Goal: Task Accomplishment & Management: Manage account settings

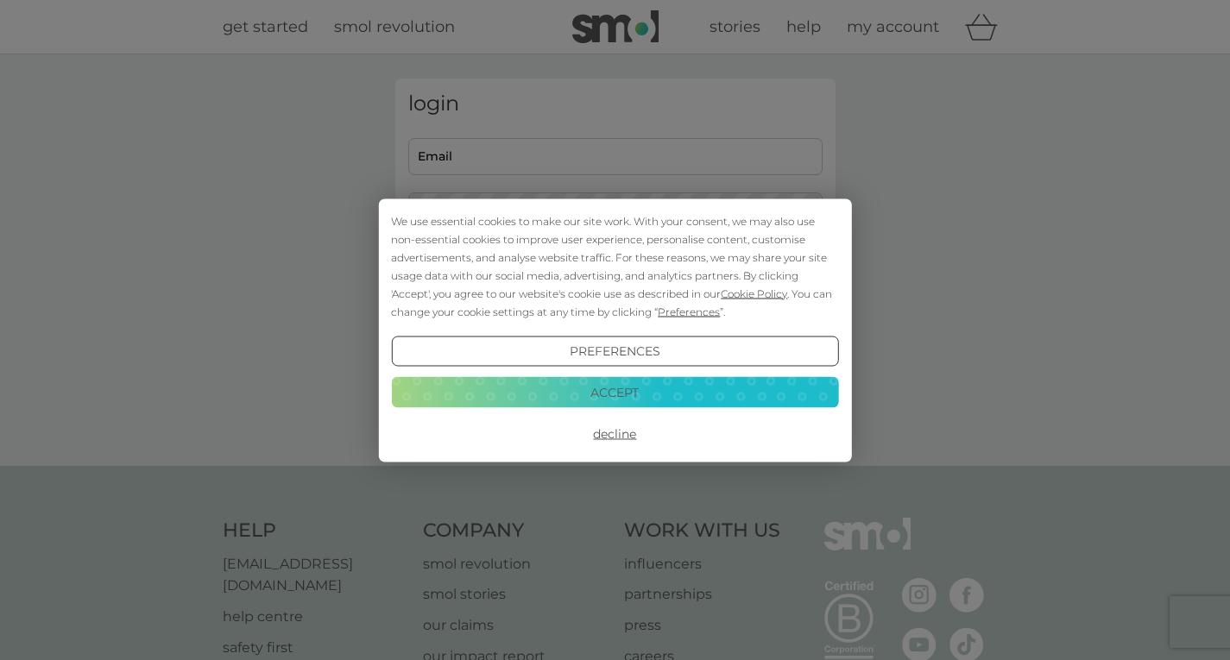
type input "juliekelway@gmail.com"
click at [606, 384] on button "Accept" at bounding box center [614, 392] width 447 height 31
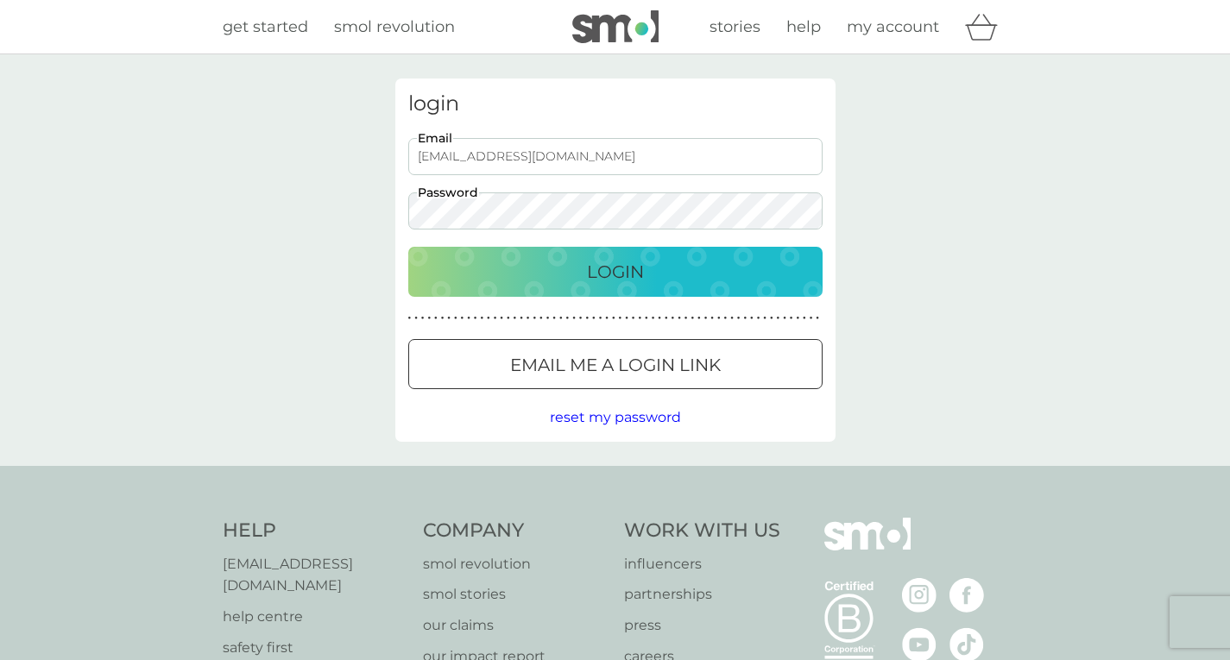
click at [640, 274] on p "Login" at bounding box center [615, 272] width 57 height 28
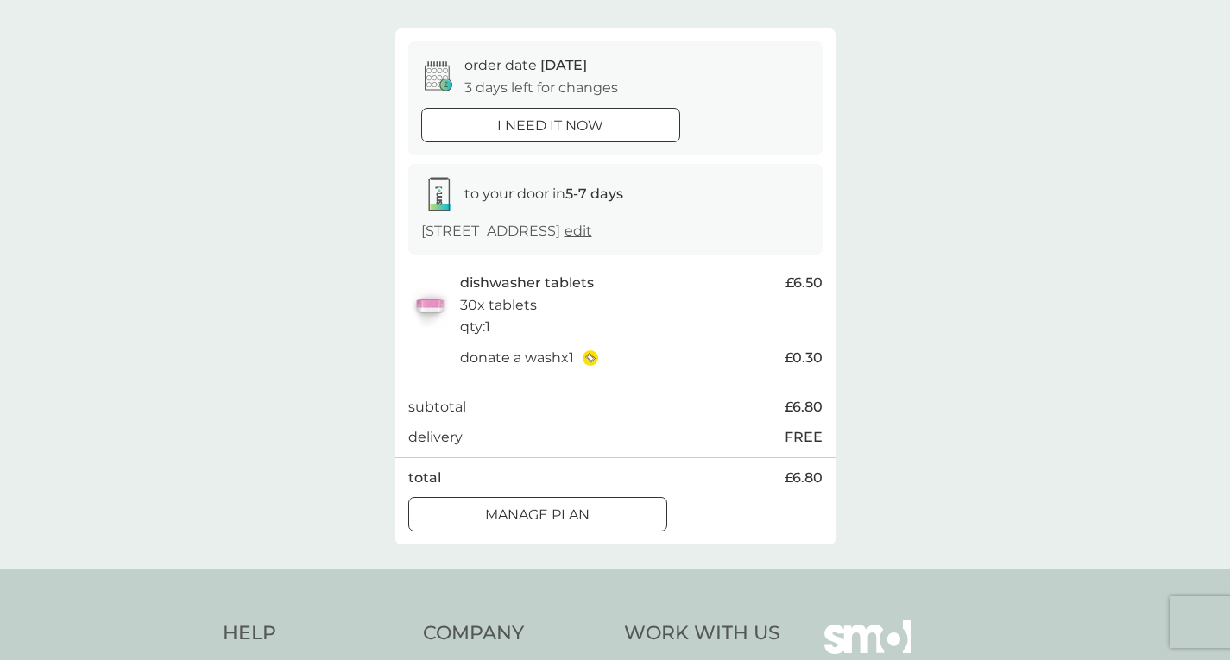
scroll to position [141, 0]
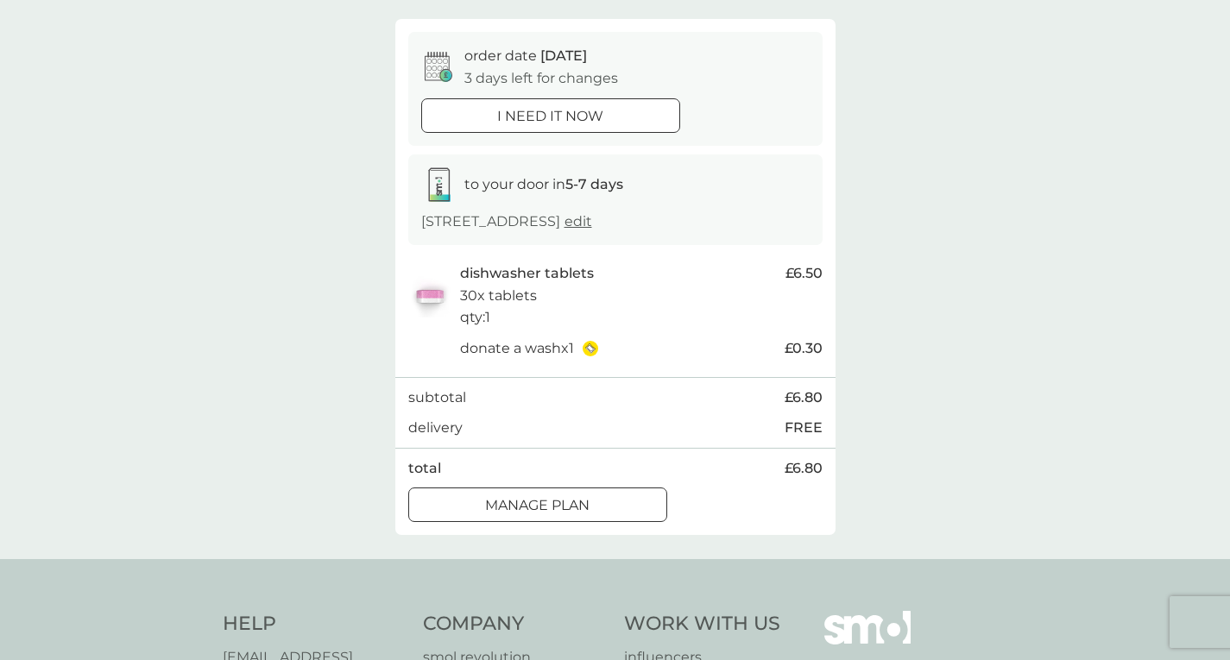
click at [547, 515] on button "Manage plan" at bounding box center [537, 505] width 259 height 35
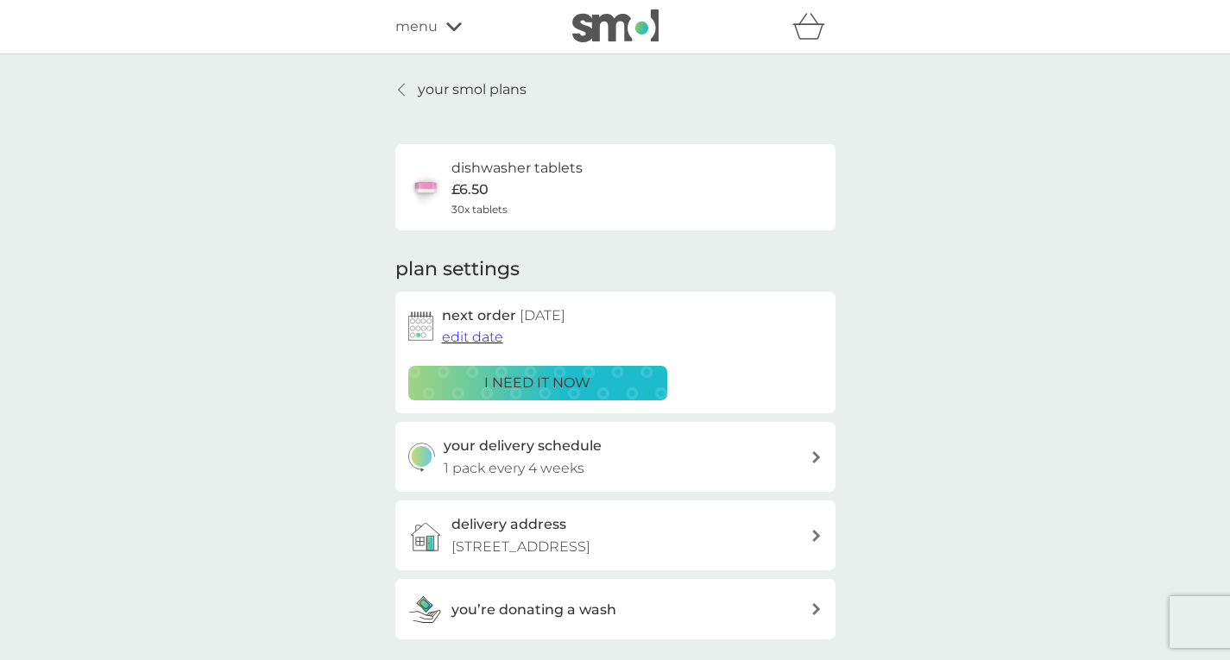
click at [451, 331] on span "edit date" at bounding box center [472, 337] width 61 height 16
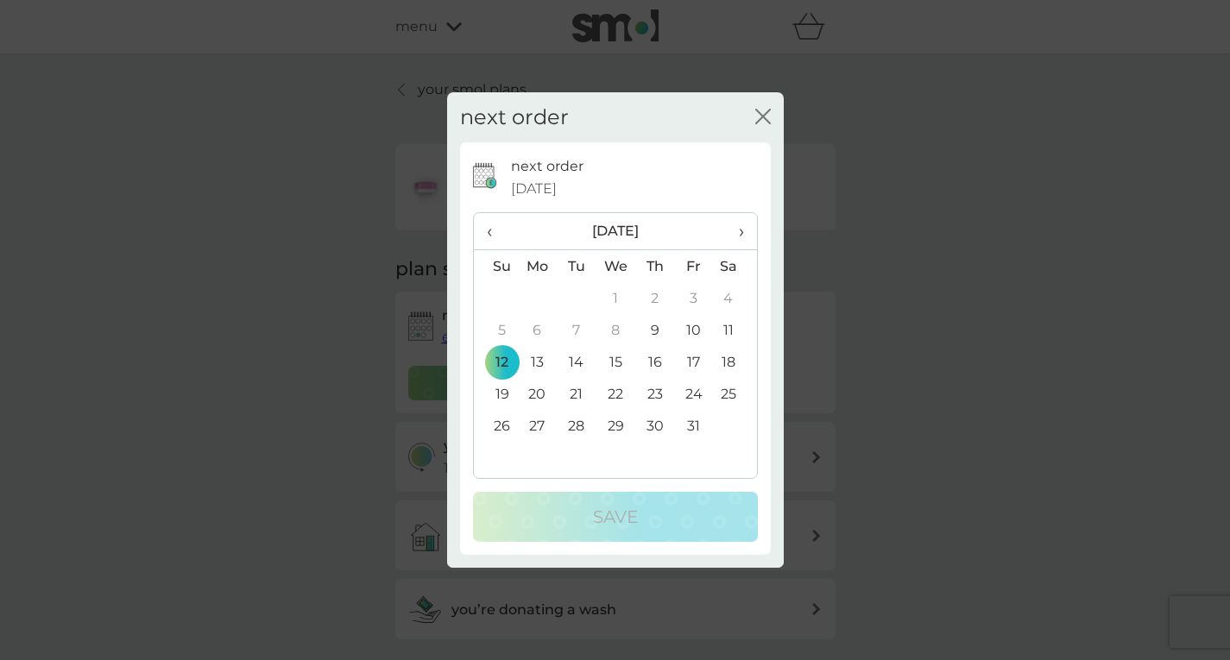
click at [740, 230] on span "›" at bounding box center [734, 231] width 17 height 36
click at [616, 356] on td "12" at bounding box center [616, 362] width 40 height 32
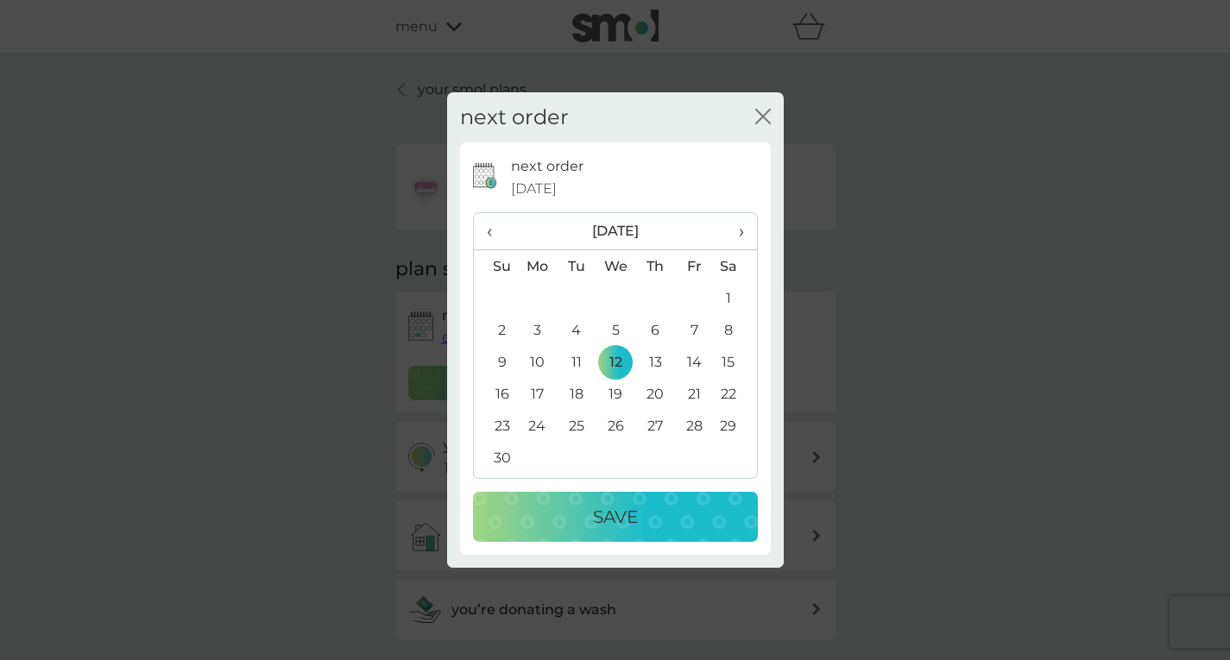
click at [609, 518] on p "Save" at bounding box center [615, 517] width 45 height 28
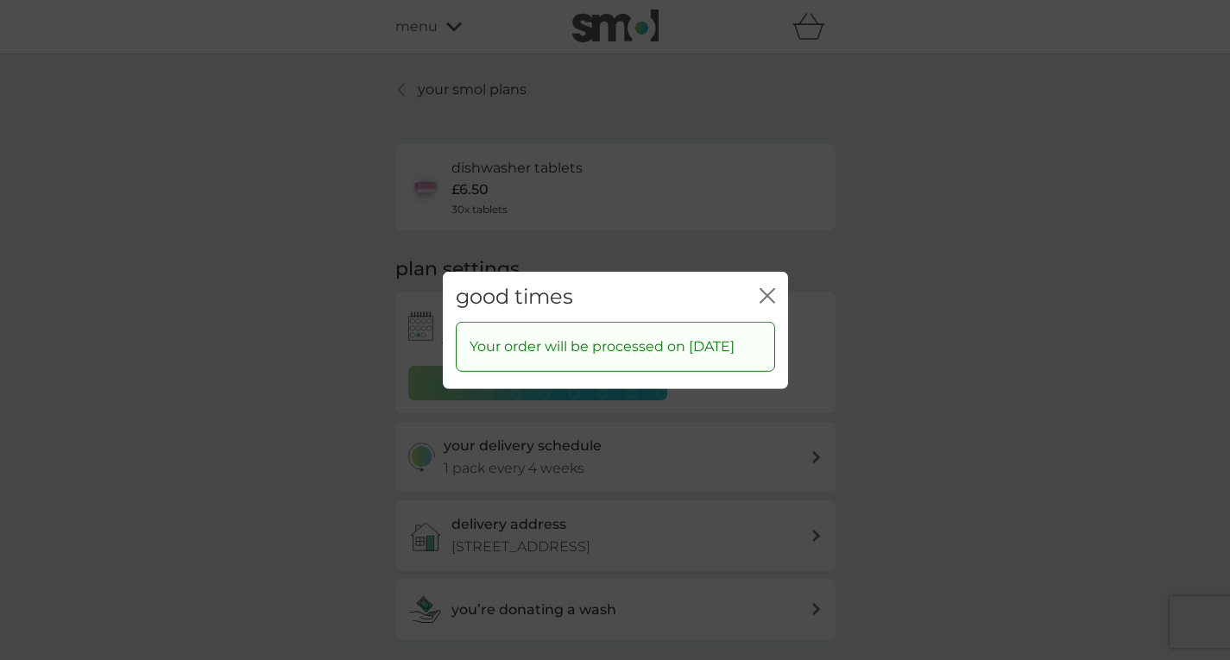
click at [768, 288] on icon "close" at bounding box center [770, 295] width 7 height 14
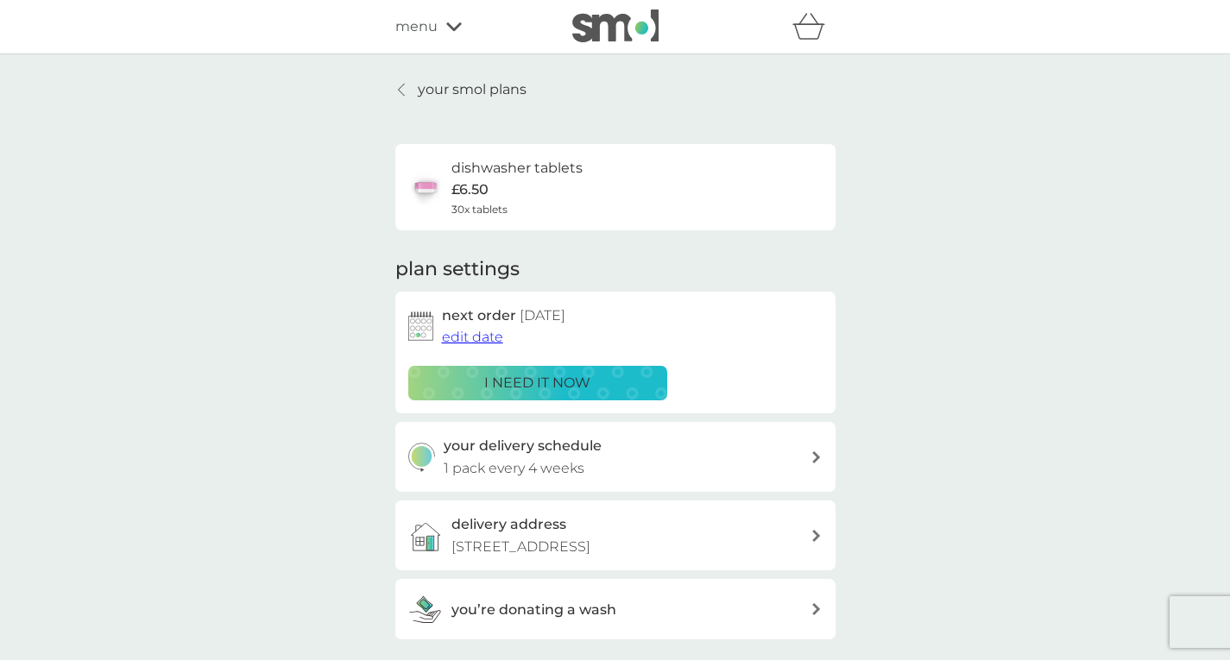
click at [465, 90] on p "your smol plans" at bounding box center [472, 90] width 109 height 22
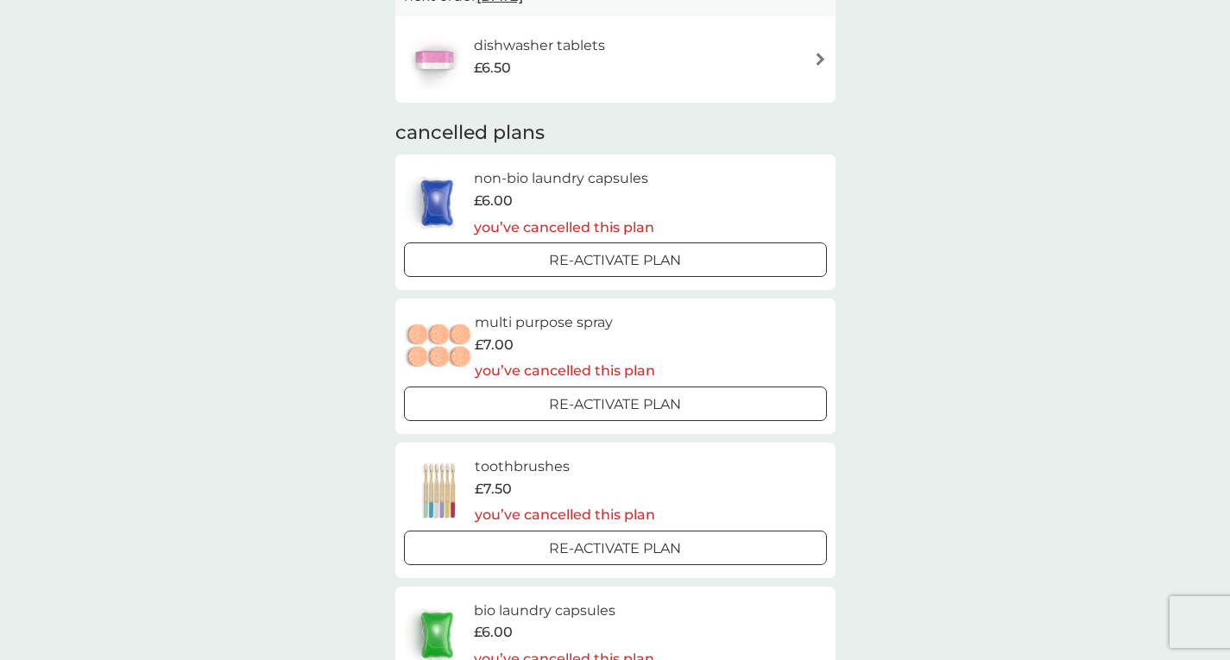
scroll to position [558, 0]
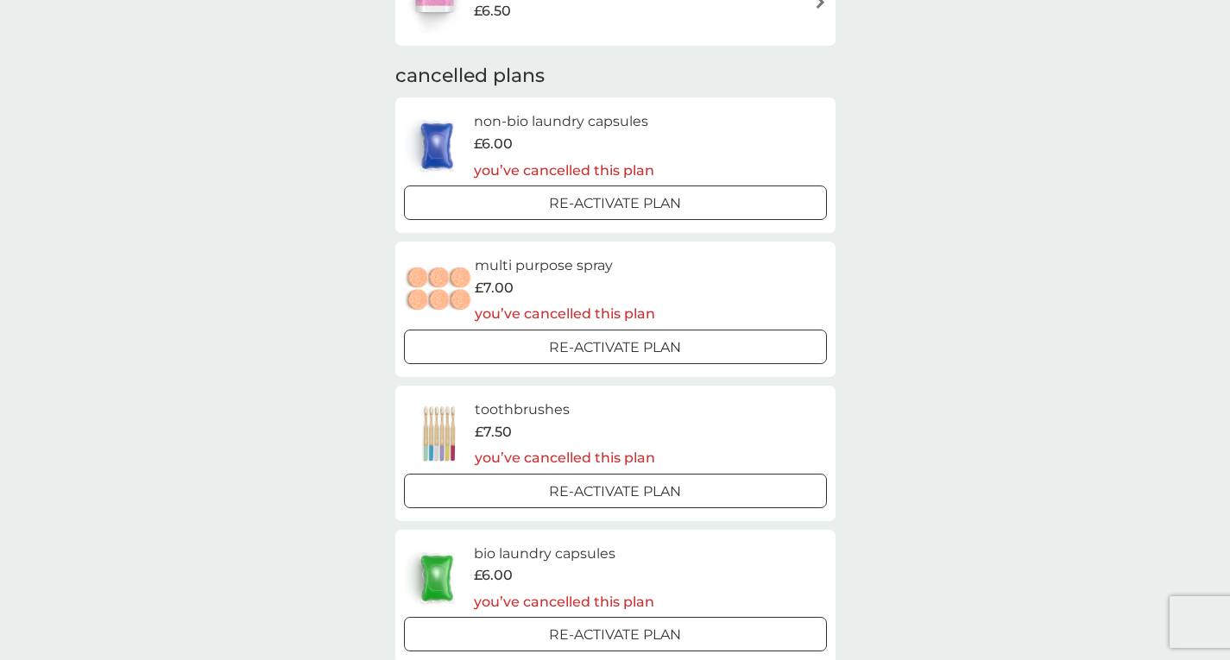
click at [659, 495] on p "Re-activate Plan" at bounding box center [615, 492] width 132 height 22
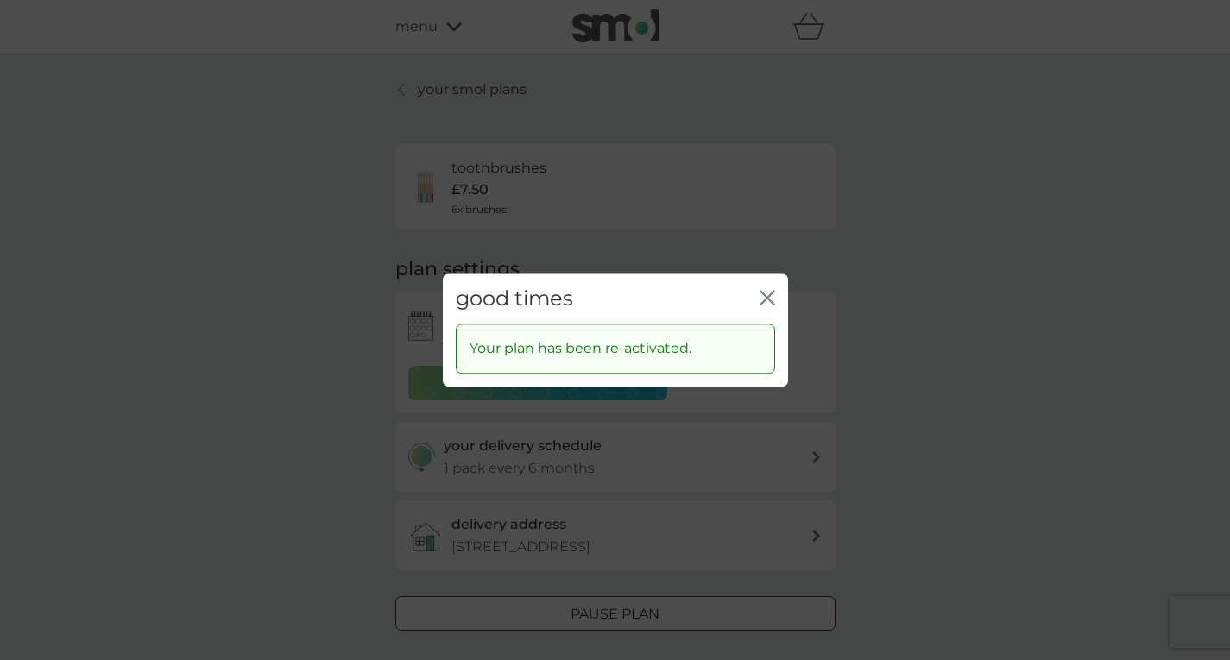
click at [769, 298] on icon "close" at bounding box center [768, 298] width 16 height 16
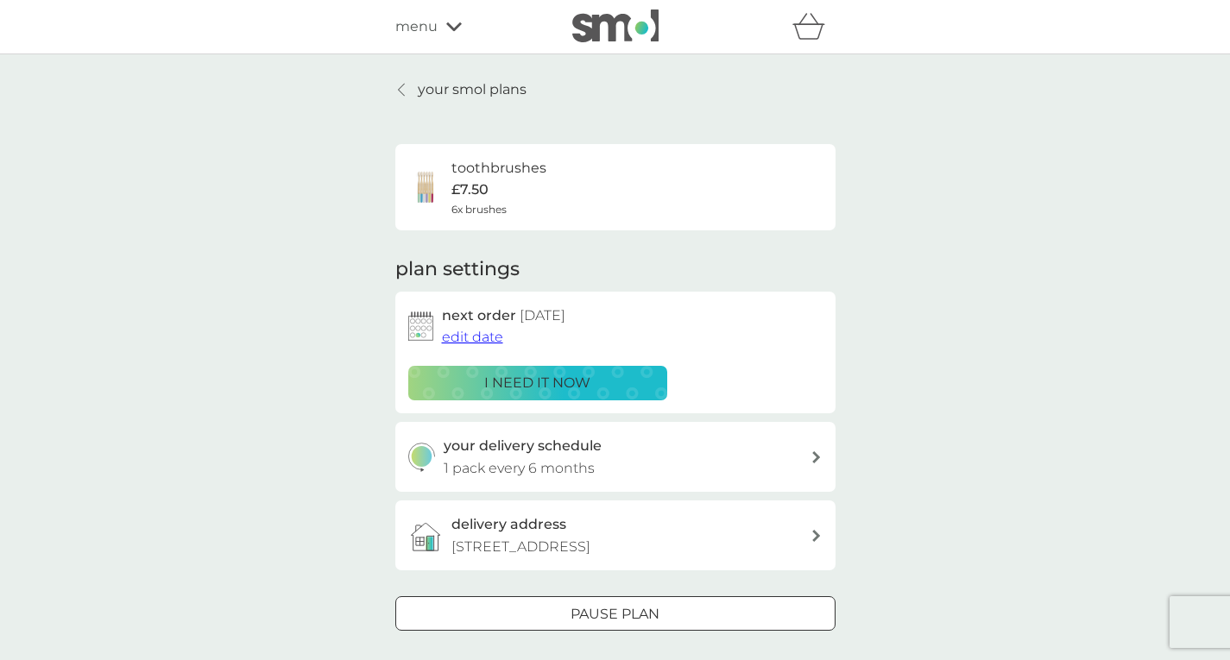
click at [501, 177] on h6 "toothbrushes" at bounding box center [498, 168] width 95 height 22
click at [484, 215] on span "6x brushes" at bounding box center [478, 209] width 55 height 16
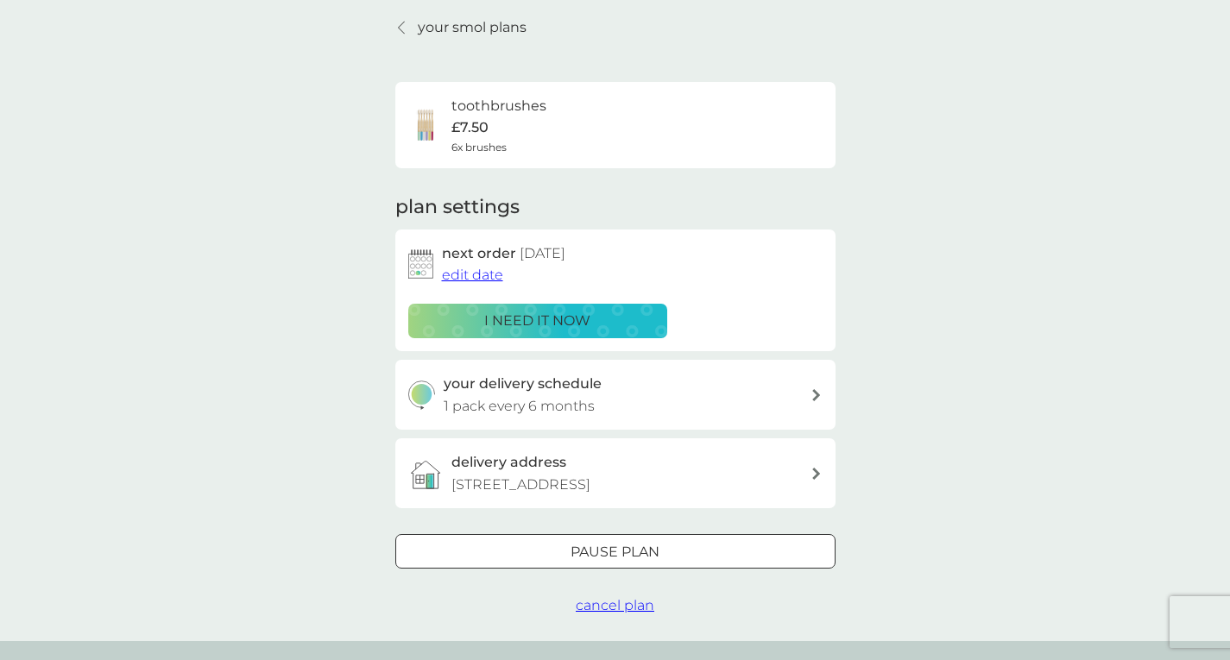
scroll to position [56, 0]
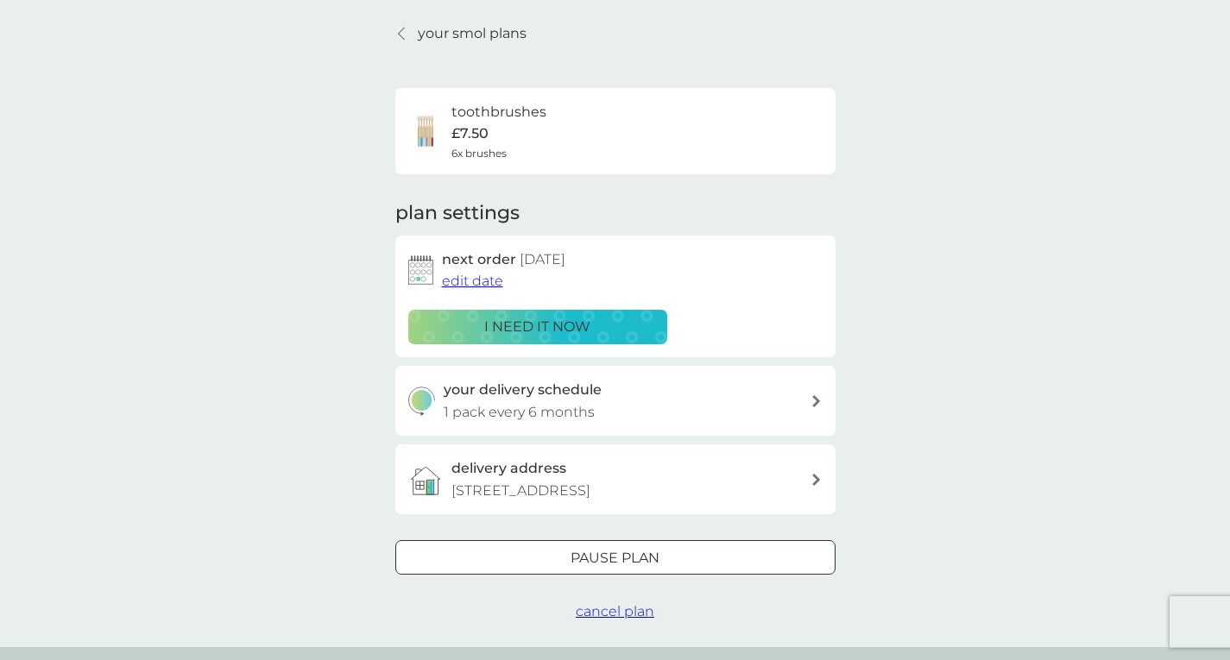
click at [467, 277] on span "edit date" at bounding box center [472, 281] width 61 height 16
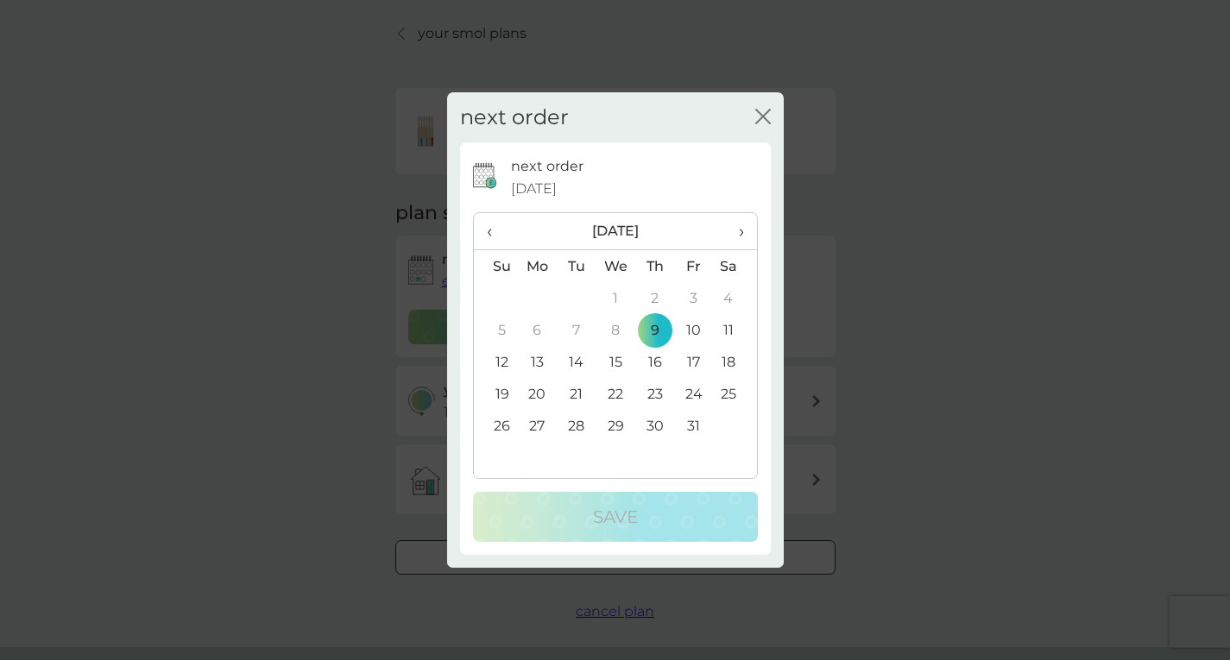
click at [765, 115] on icon "close" at bounding box center [766, 117] width 7 height 14
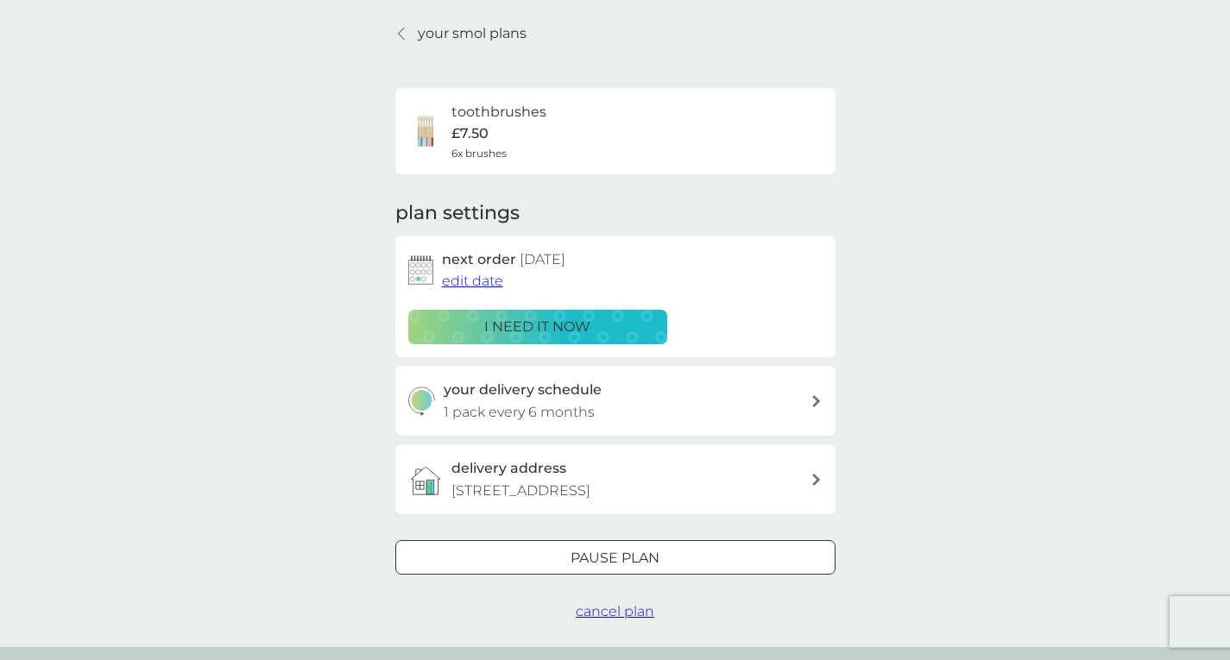
click at [402, 29] on icon at bounding box center [401, 34] width 7 height 14
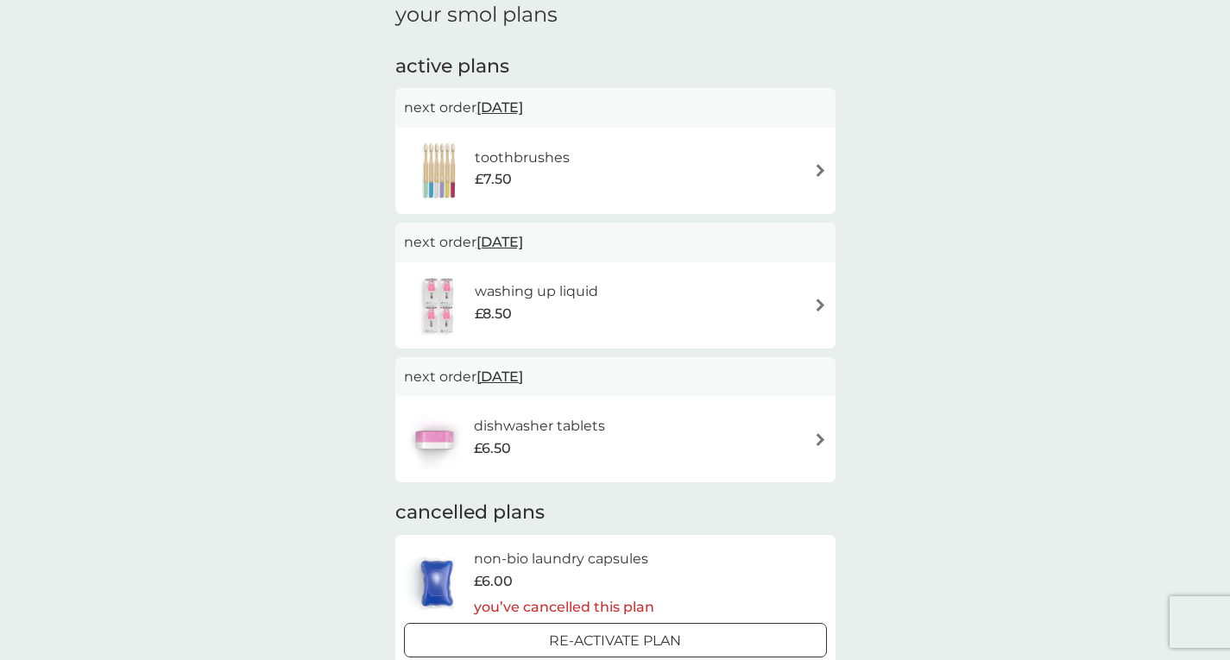
scroll to position [221, 0]
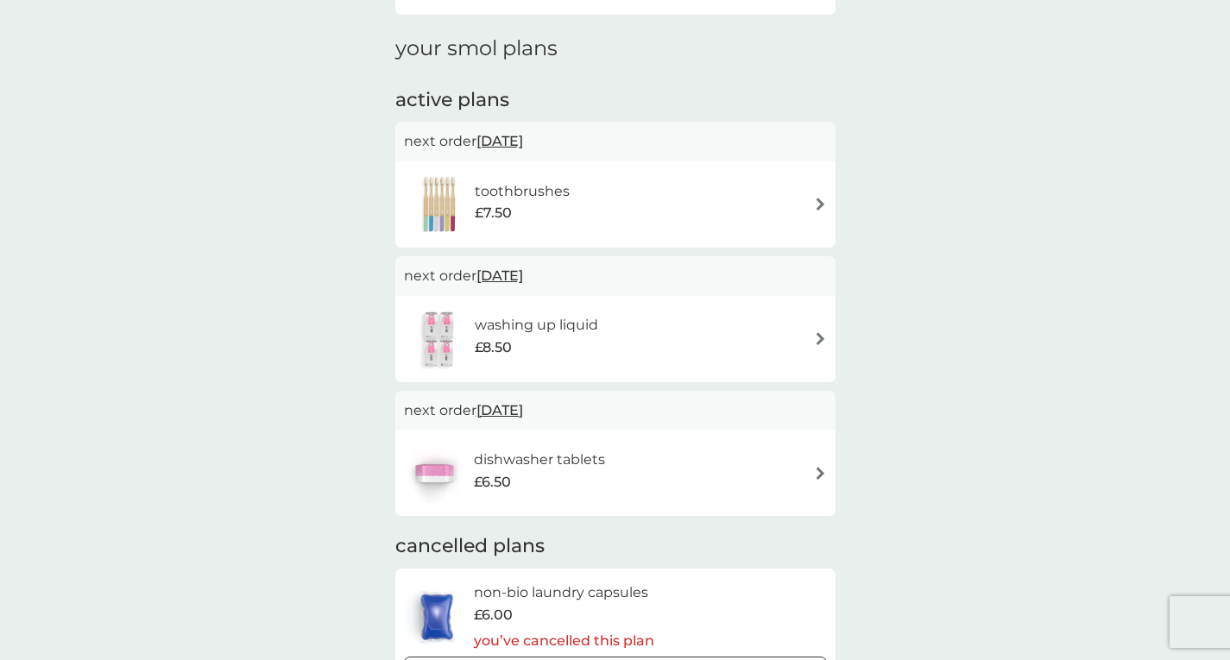
click at [821, 331] on div "washing up liquid £8.50" at bounding box center [615, 339] width 423 height 60
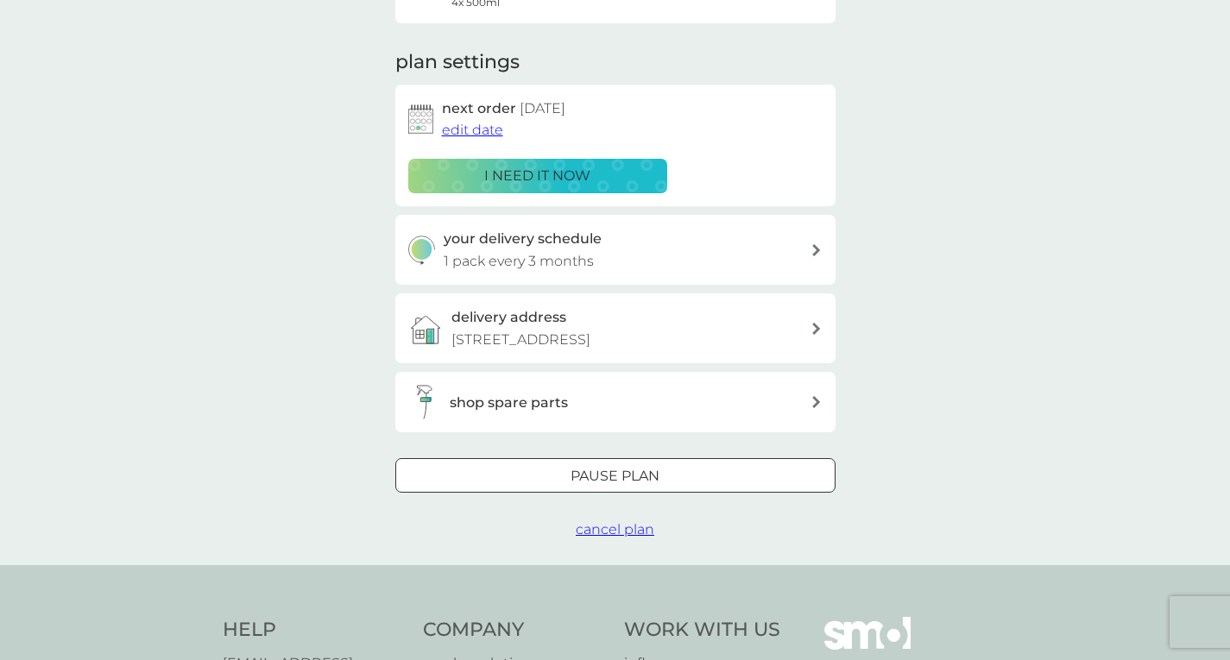
scroll to position [207, 0]
click at [617, 478] on div at bounding box center [615, 475] width 6 height 6
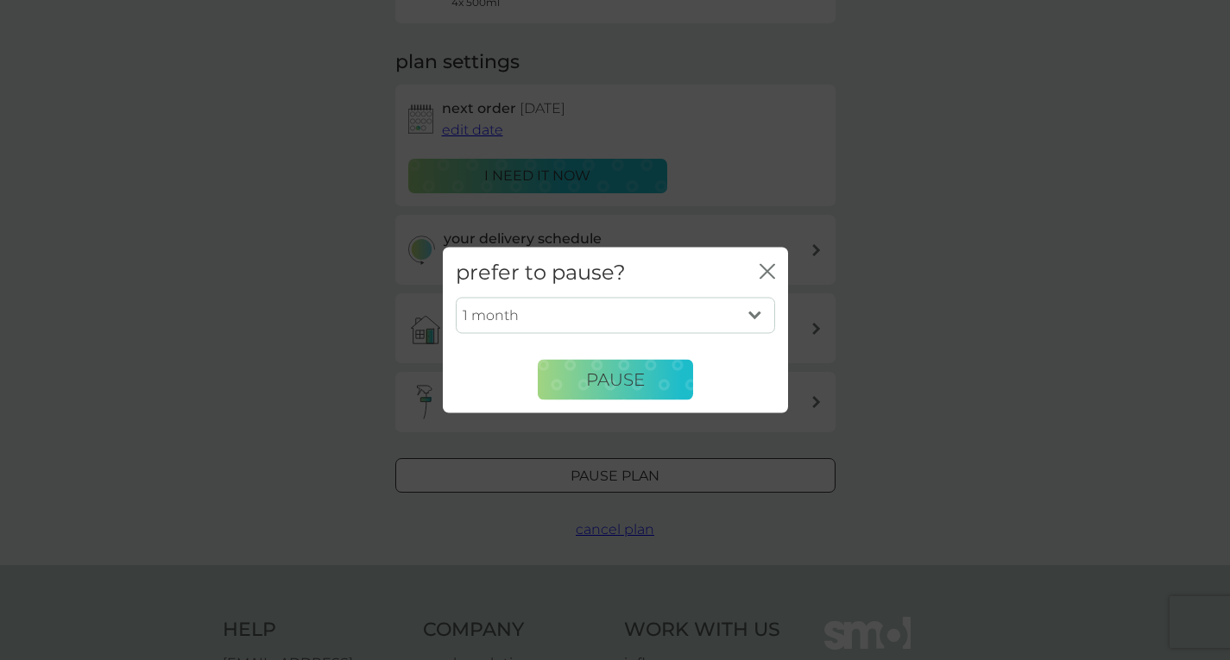
click at [758, 308] on select "1 month 2 months 3 months 4 months 5 months 6 months" at bounding box center [615, 316] width 319 height 36
select select "3"
click at [456, 298] on select "1 month 2 months 3 months 4 months 5 months 6 months" at bounding box center [615, 316] width 319 height 36
click at [631, 381] on span "Pause" at bounding box center [615, 379] width 59 height 21
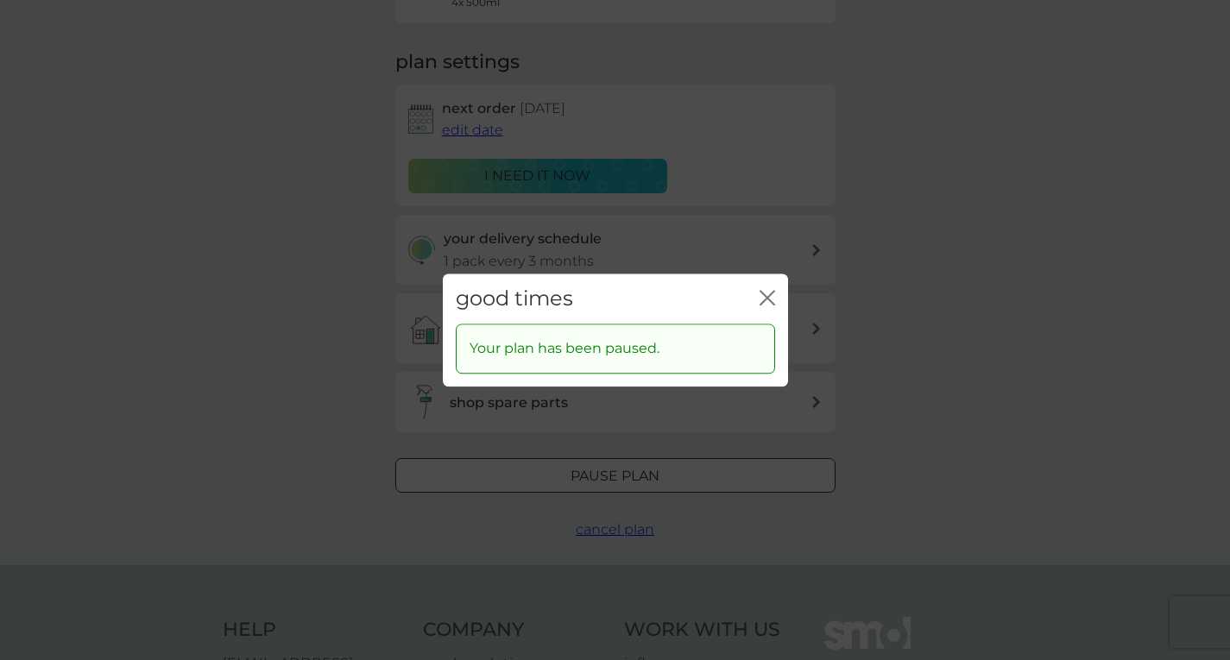
click at [767, 290] on icon "close" at bounding box center [768, 298] width 16 height 16
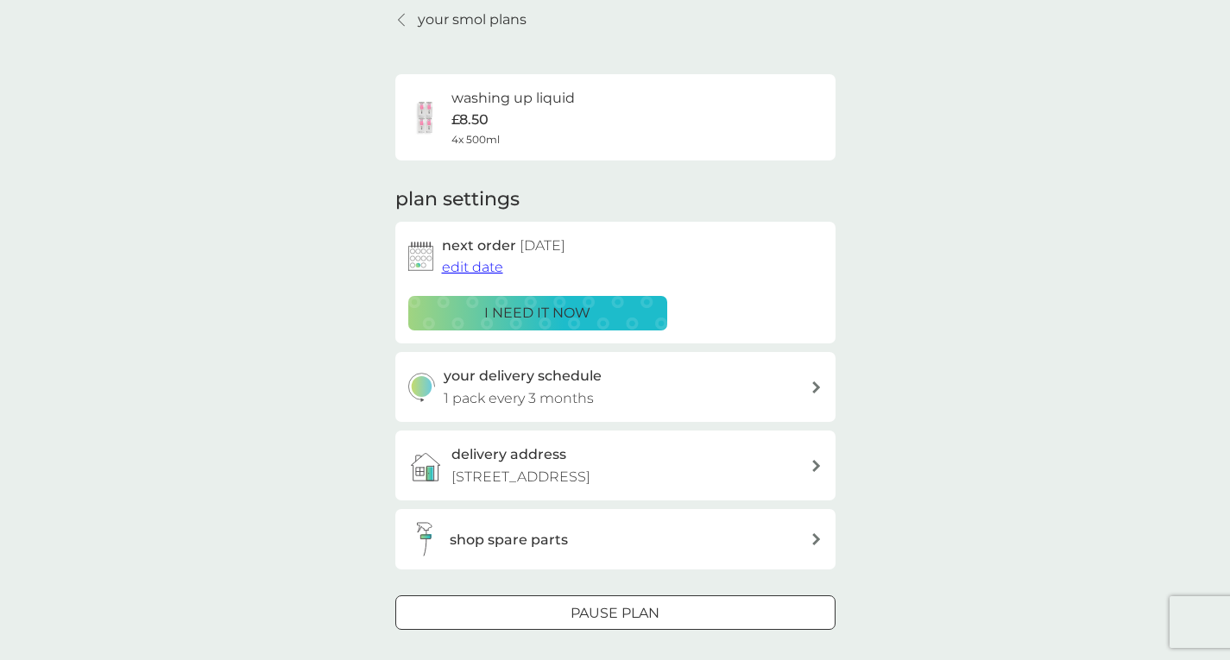
scroll to position [0, 0]
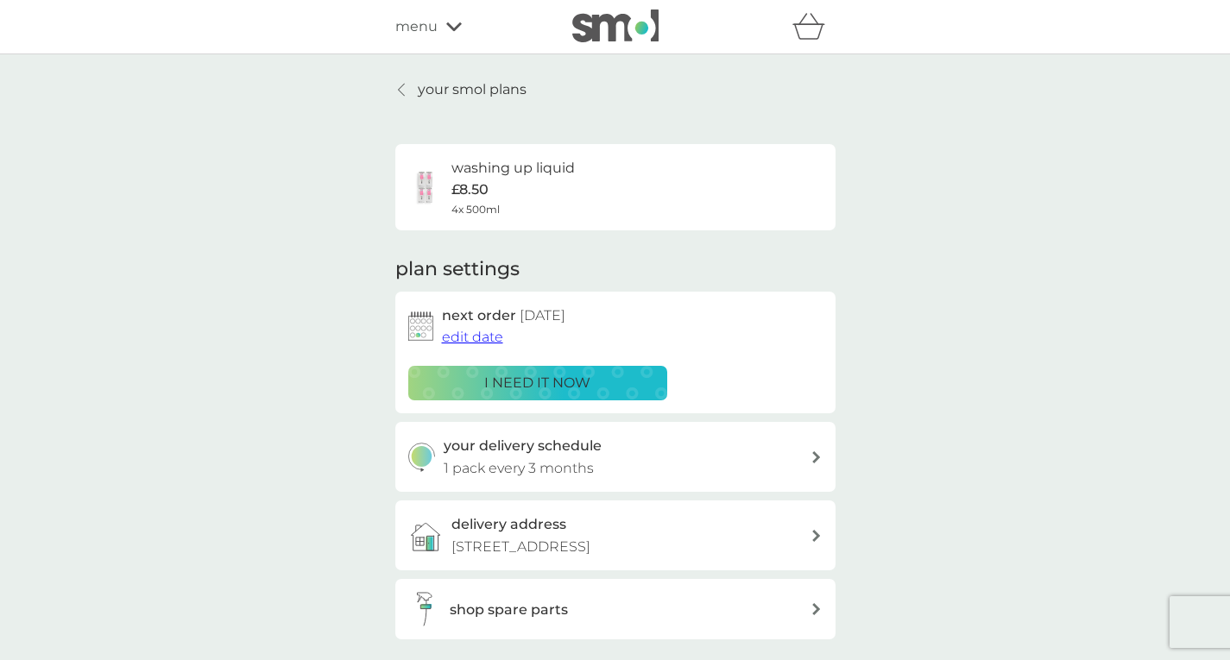
click at [395, 81] on link "your smol plans" at bounding box center [460, 90] width 131 height 22
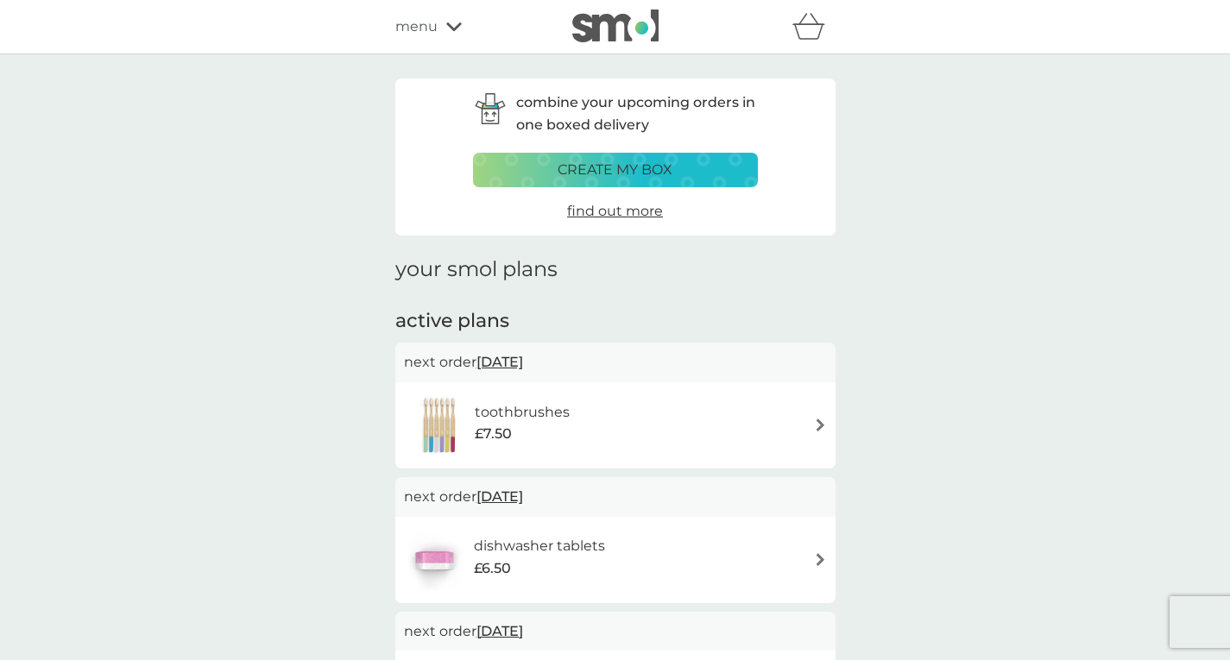
click at [551, 413] on h6 "toothbrushes" at bounding box center [522, 412] width 95 height 22
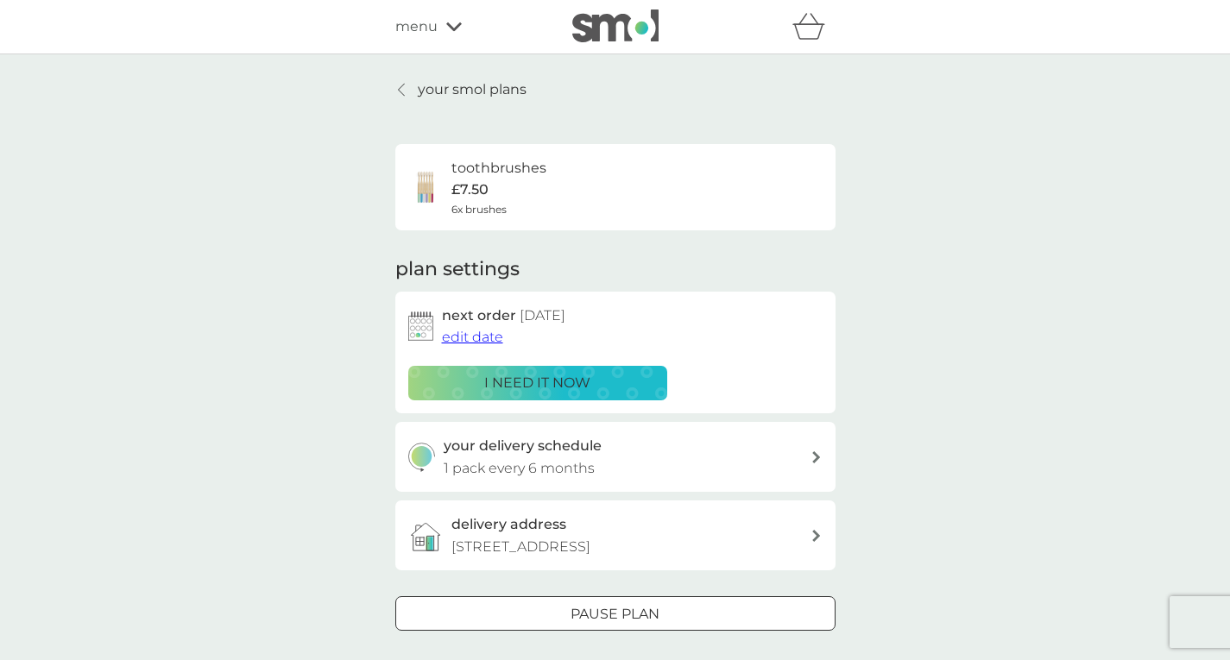
click at [405, 89] on div at bounding box center [402, 90] width 12 height 14
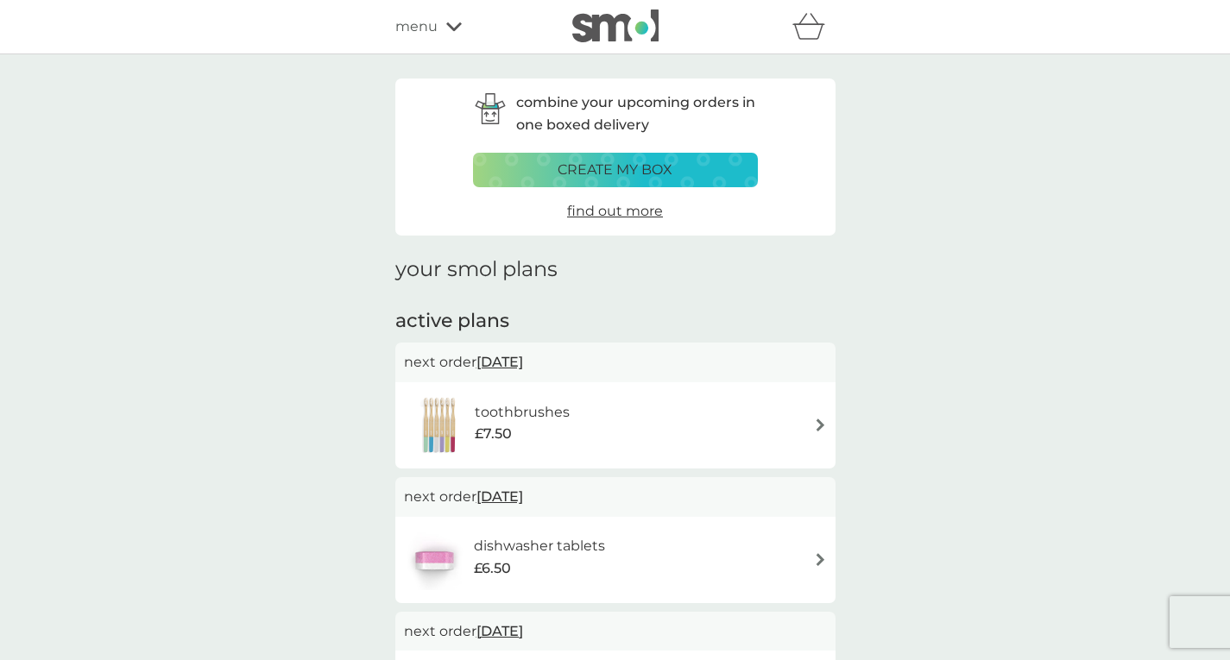
click at [650, 165] on p "create my box" at bounding box center [615, 170] width 115 height 22
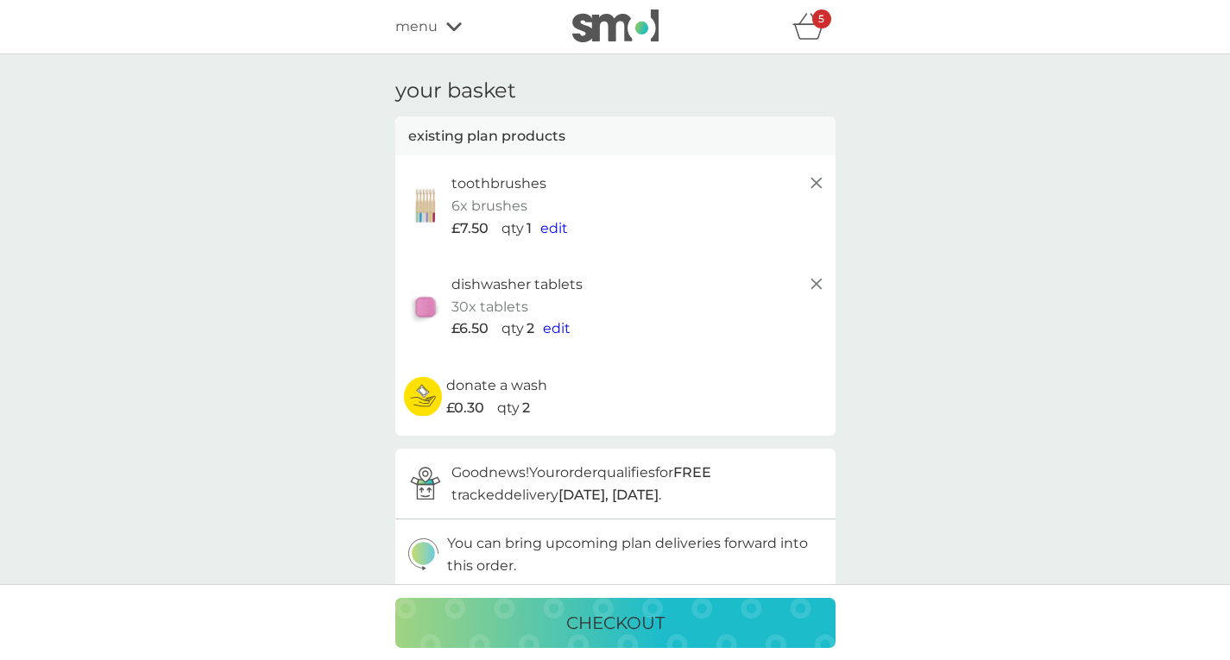
click at [560, 324] on span "edit" at bounding box center [557, 328] width 28 height 16
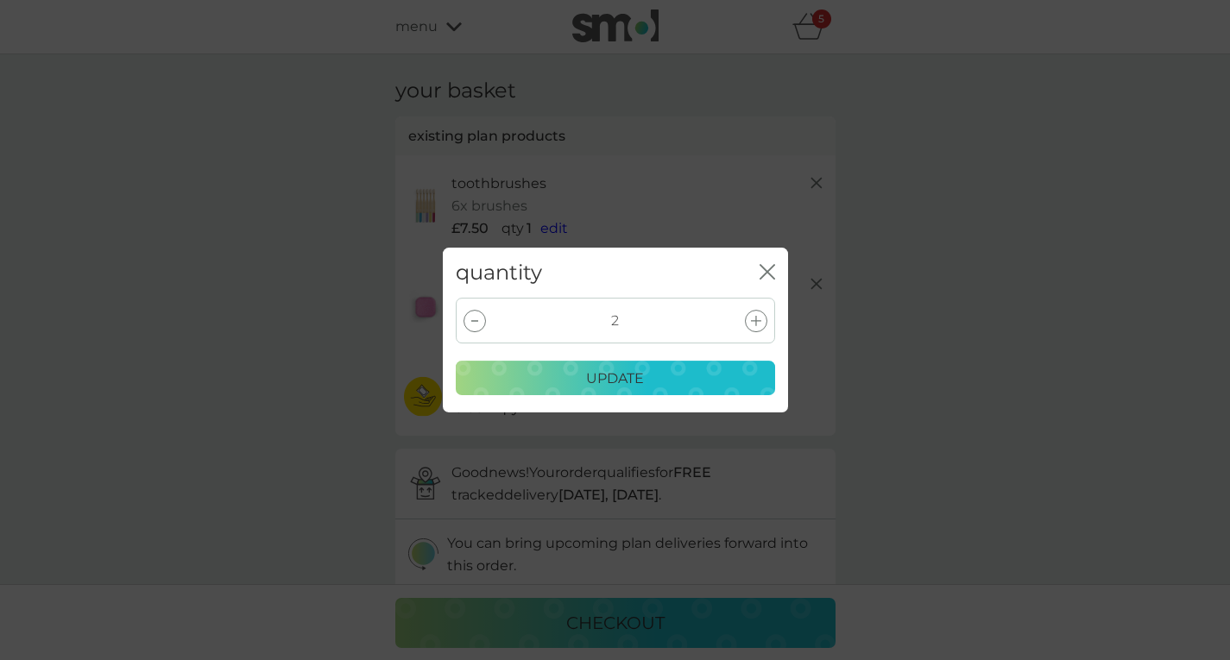
click at [458, 317] on div "2" at bounding box center [615, 321] width 319 height 46
click at [475, 316] on div at bounding box center [475, 321] width 22 height 22
click at [631, 383] on p "update" at bounding box center [615, 379] width 58 height 22
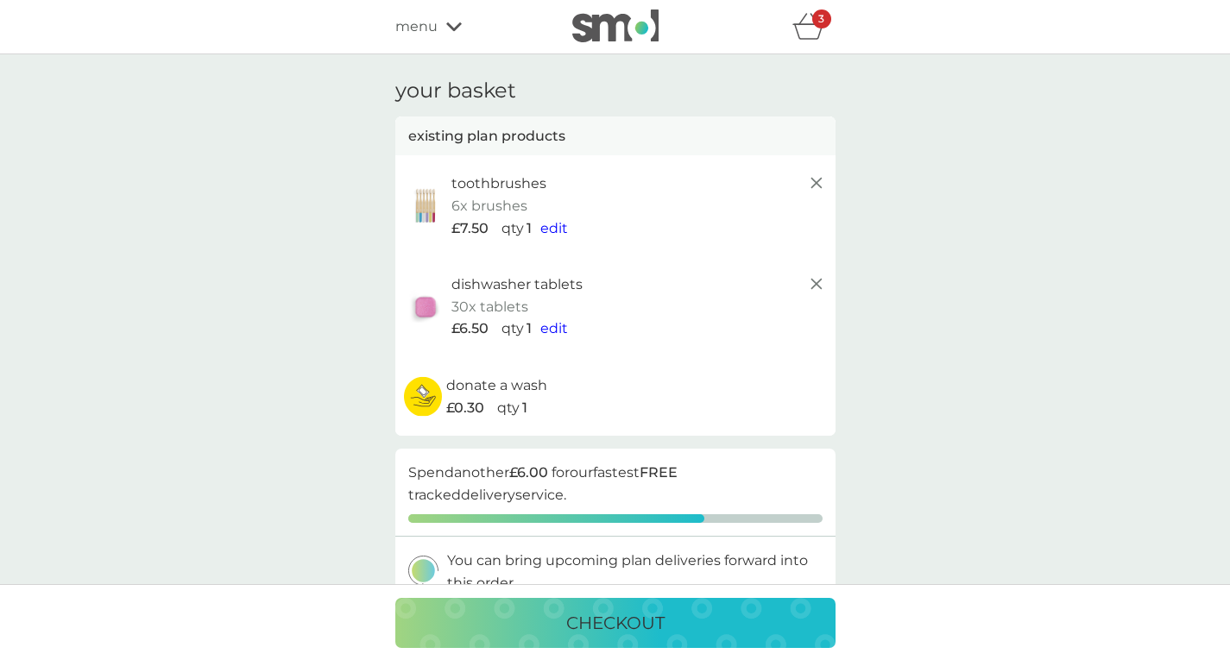
click at [454, 23] on icon at bounding box center [454, 27] width 16 height 10
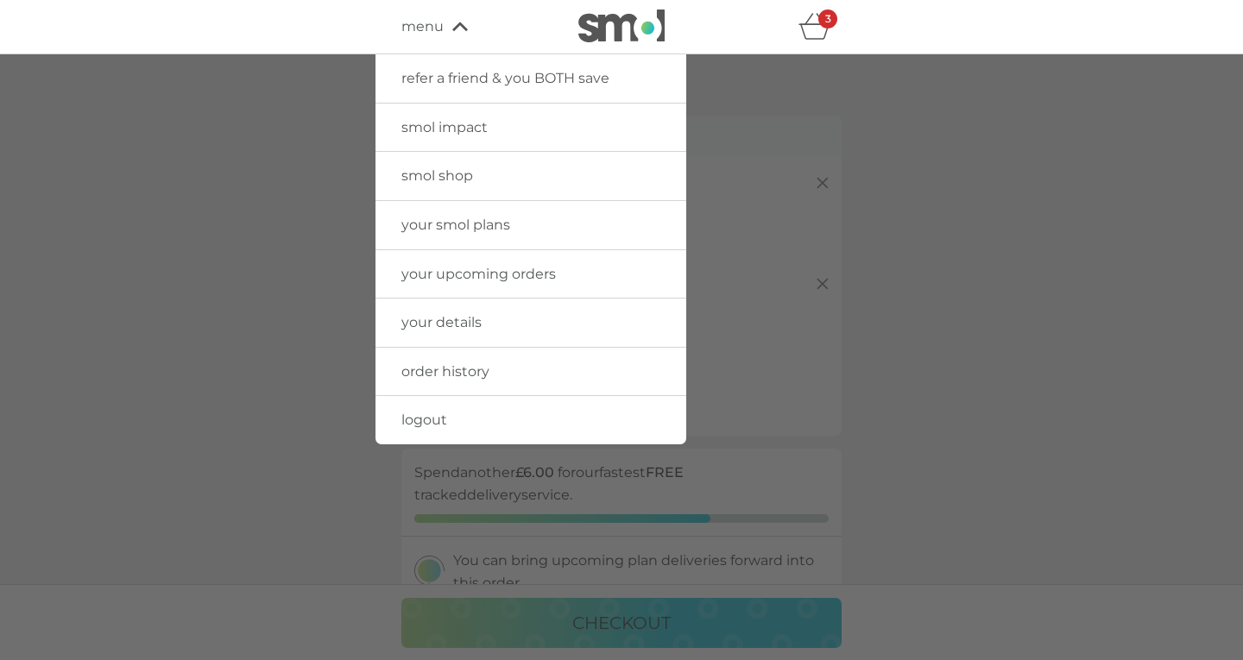
click at [468, 222] on span "your smol plans" at bounding box center [455, 225] width 109 height 16
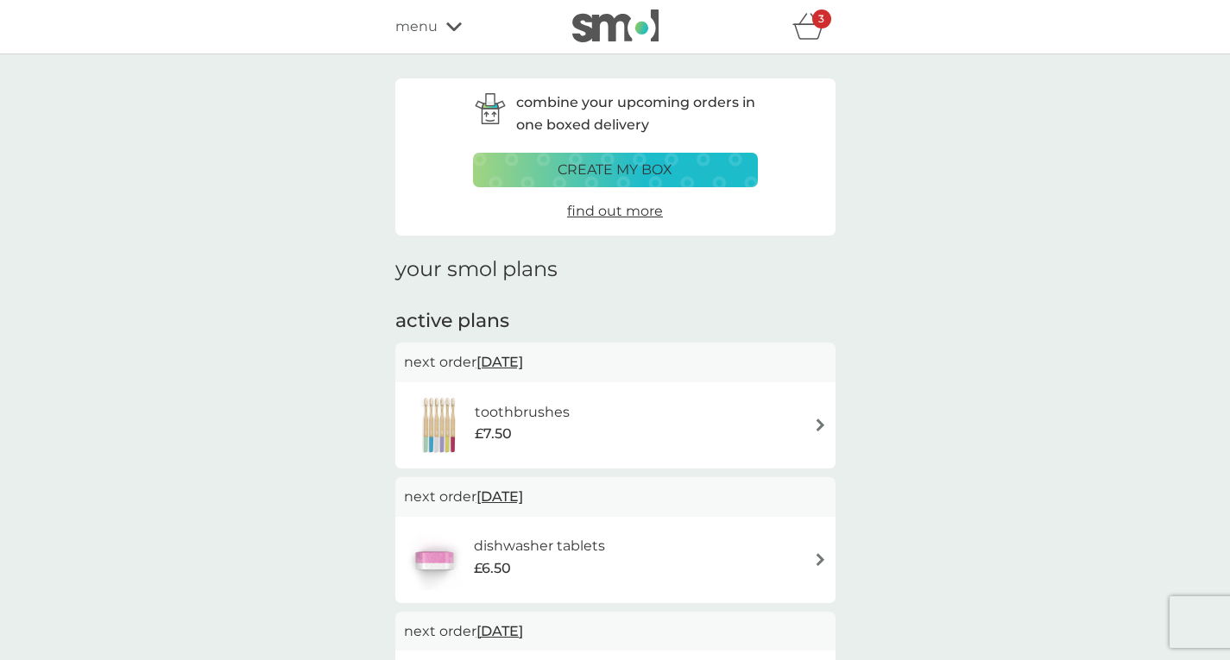
click at [514, 361] on span "[DATE]" at bounding box center [499, 362] width 47 height 34
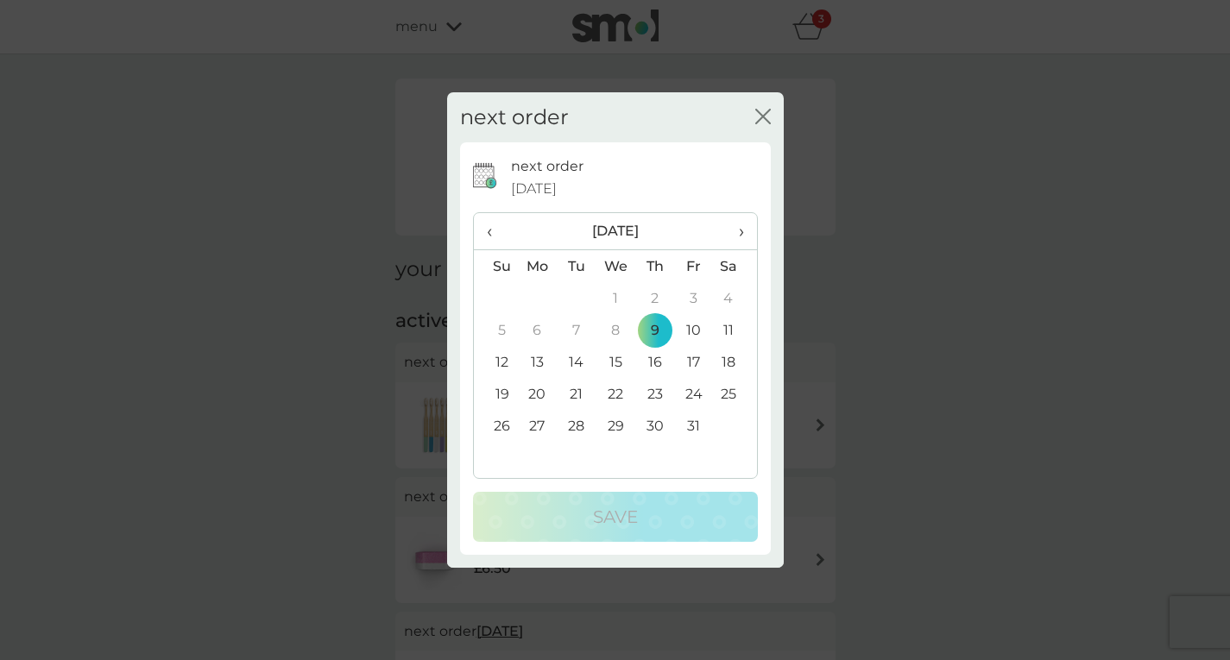
click at [742, 227] on span "›" at bounding box center [734, 231] width 17 height 36
click at [609, 353] on td "12" at bounding box center [616, 362] width 40 height 32
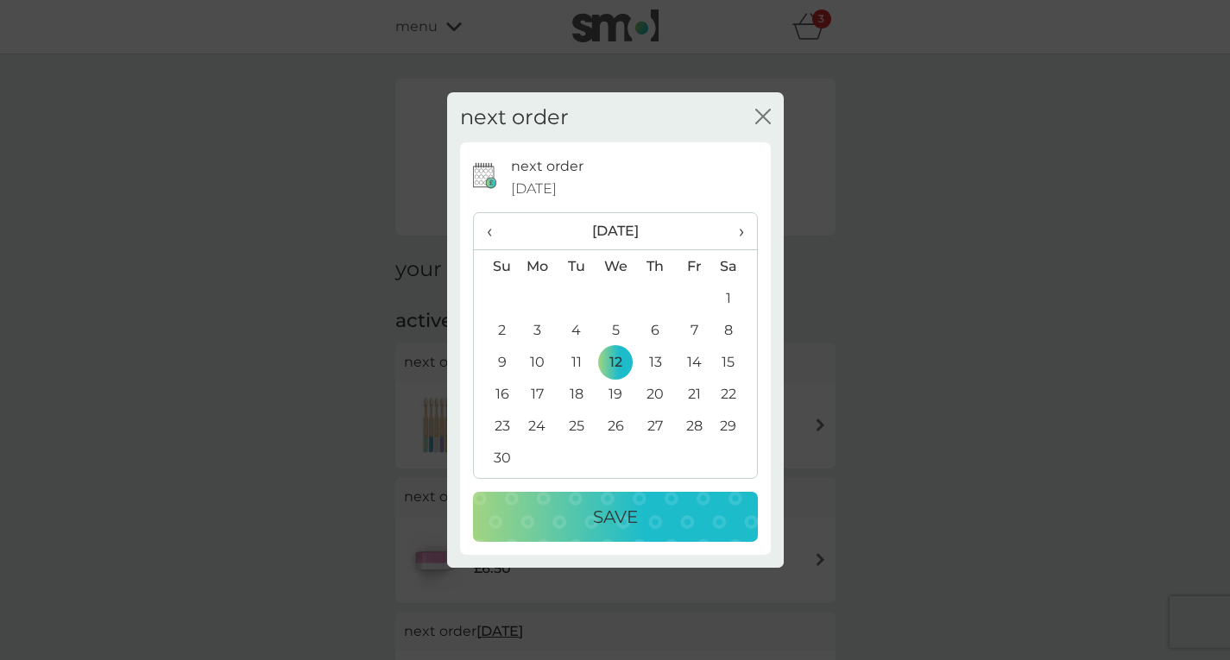
click at [628, 505] on p "Save" at bounding box center [615, 517] width 45 height 28
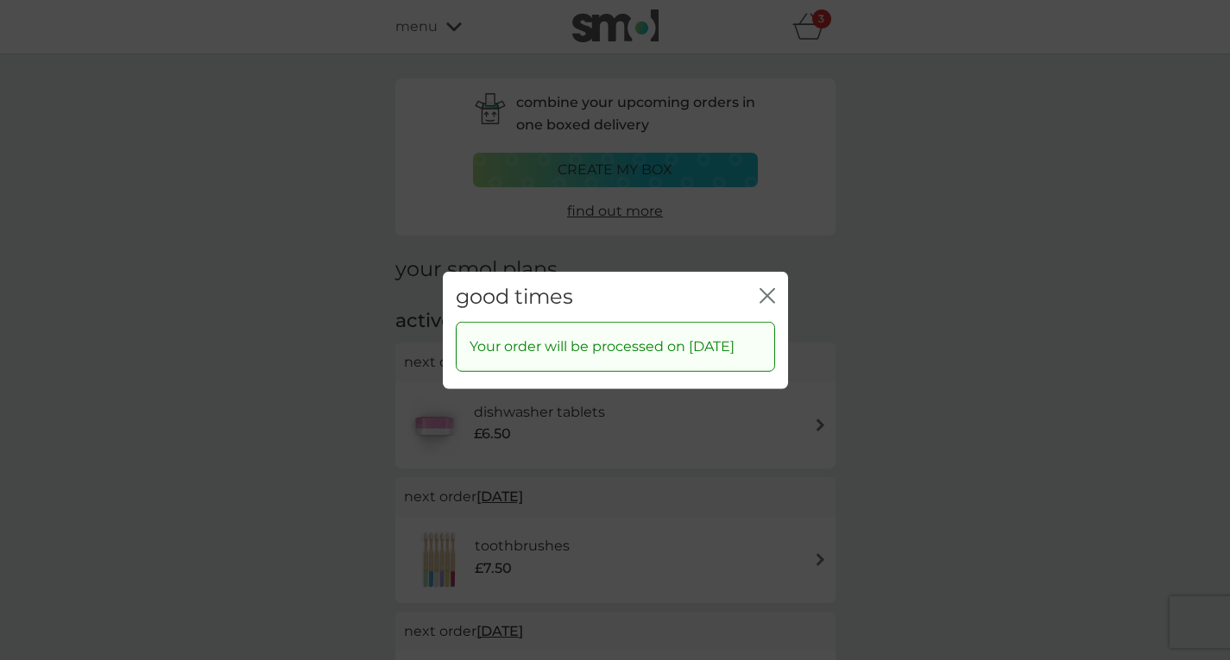
click at [769, 287] on icon "close" at bounding box center [768, 295] width 16 height 16
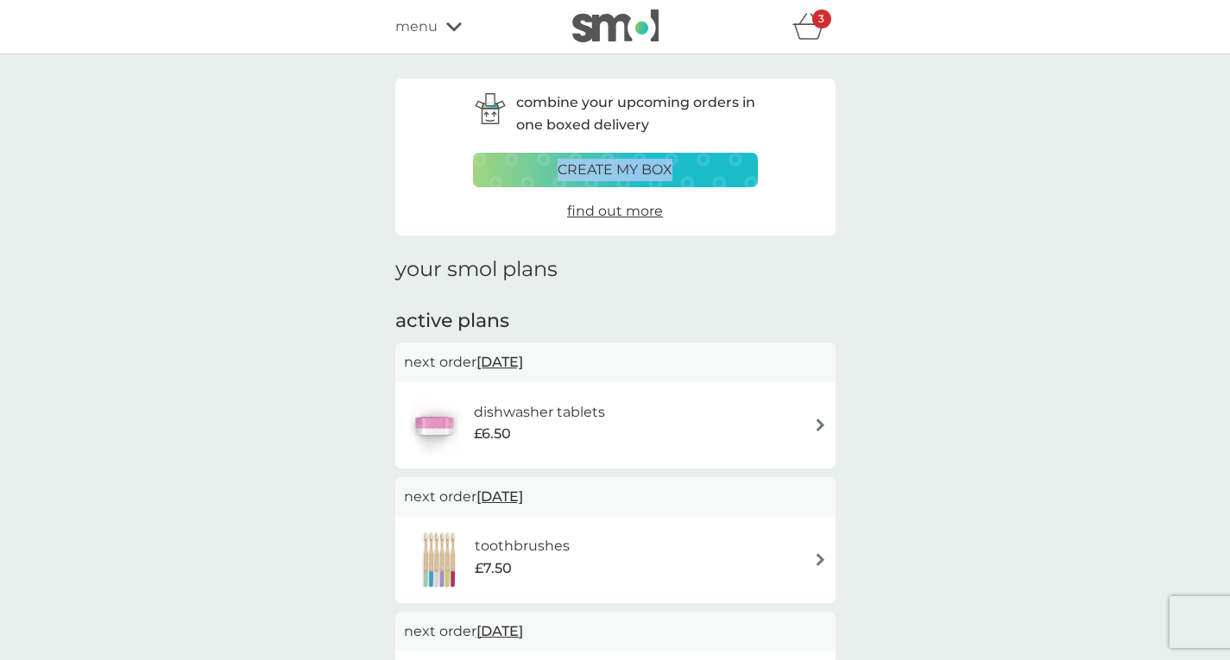
drag, startPoint x: 1228, startPoint y: 115, endPoint x: 1240, endPoint y: 171, distance: 57.4
click at [428, 25] on span "menu" at bounding box center [416, 27] width 42 height 22
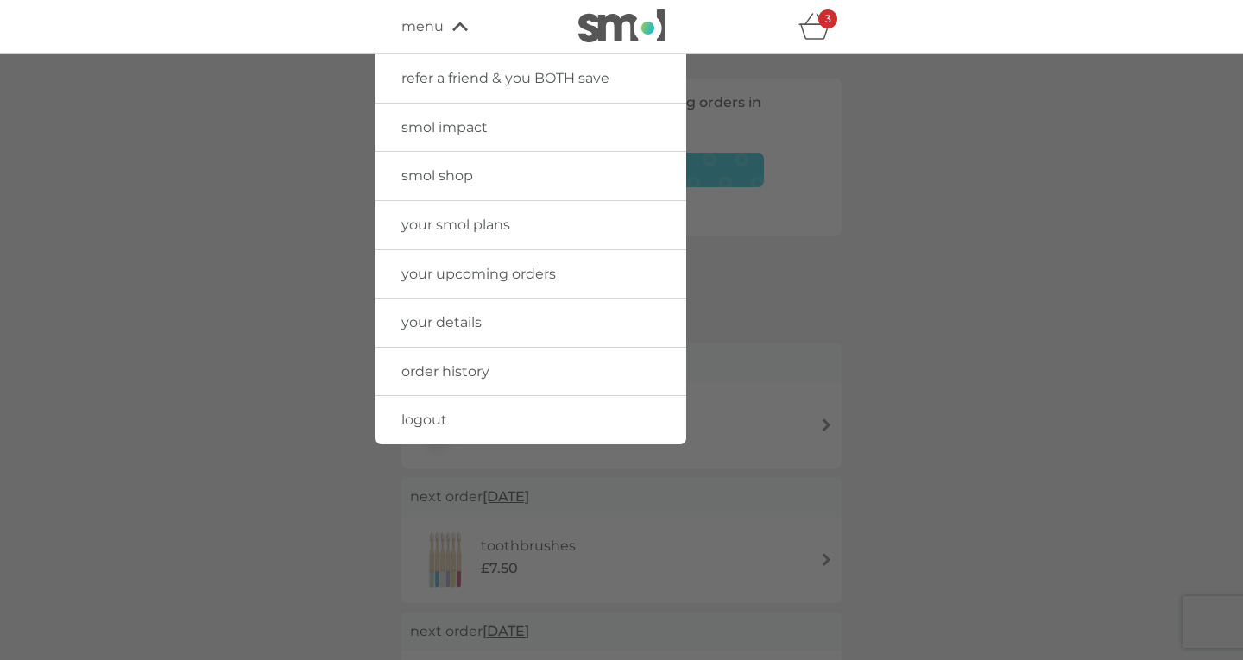
click at [432, 417] on span "logout" at bounding box center [424, 420] width 46 height 16
